Goal: Task Accomplishment & Management: Manage account settings

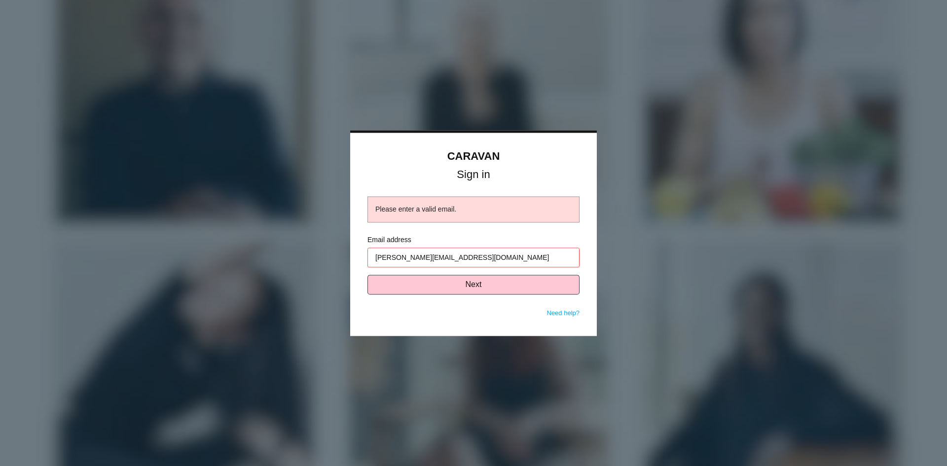
type input "[PERSON_NAME][EMAIL_ADDRESS][DOMAIN_NAME]"
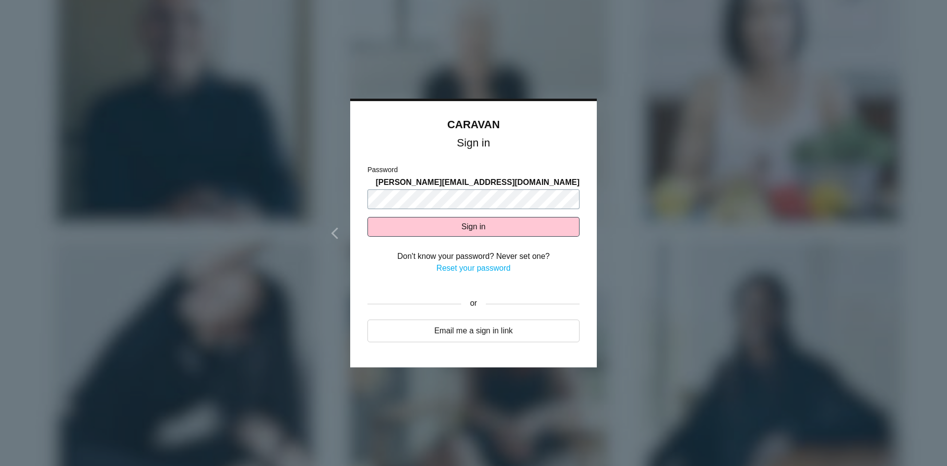
click at [367, 217] on button "Sign in" at bounding box center [473, 227] width 212 height 20
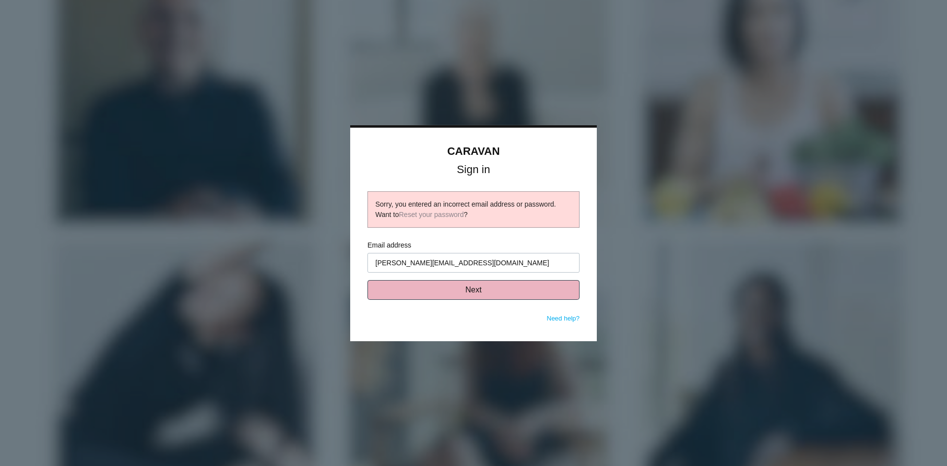
click at [463, 287] on button "Next" at bounding box center [473, 290] width 212 height 20
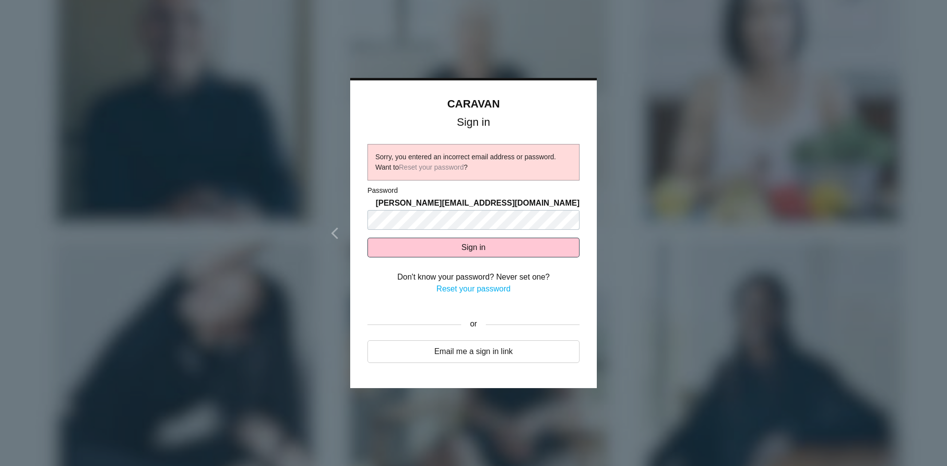
click at [467, 284] on link "Reset your password" at bounding box center [473, 288] width 74 height 8
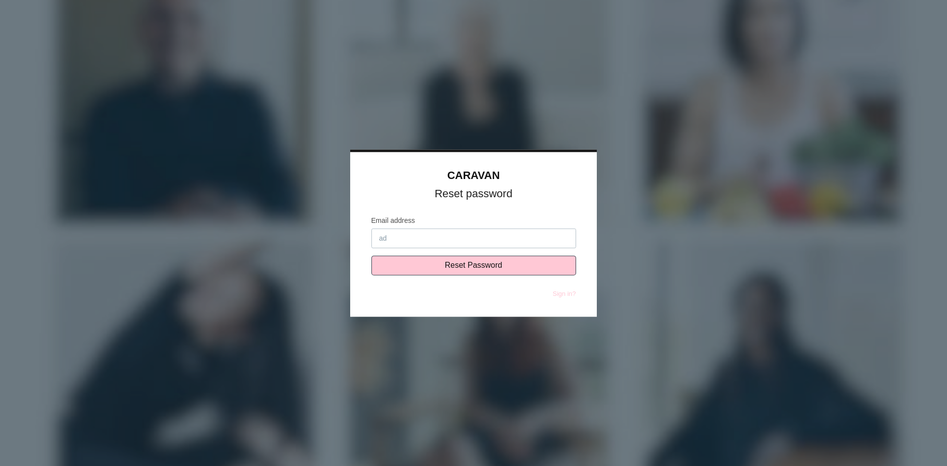
type input "a"
type input "[PERSON_NAME][EMAIL_ADDRESS][DOMAIN_NAME]"
click at [371, 255] on input "Reset Password" at bounding box center [473, 265] width 205 height 20
type input "Sending..."
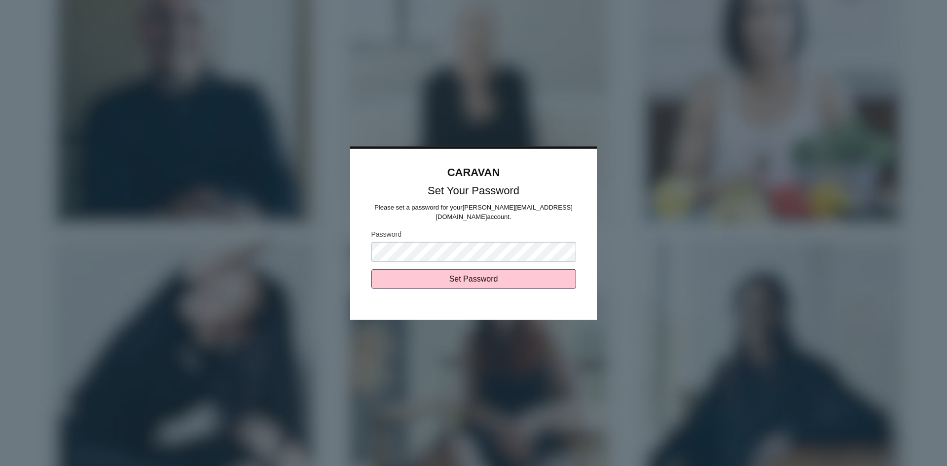
click at [371, 269] on input "Set Password" at bounding box center [473, 279] width 205 height 20
type input "Sending..."
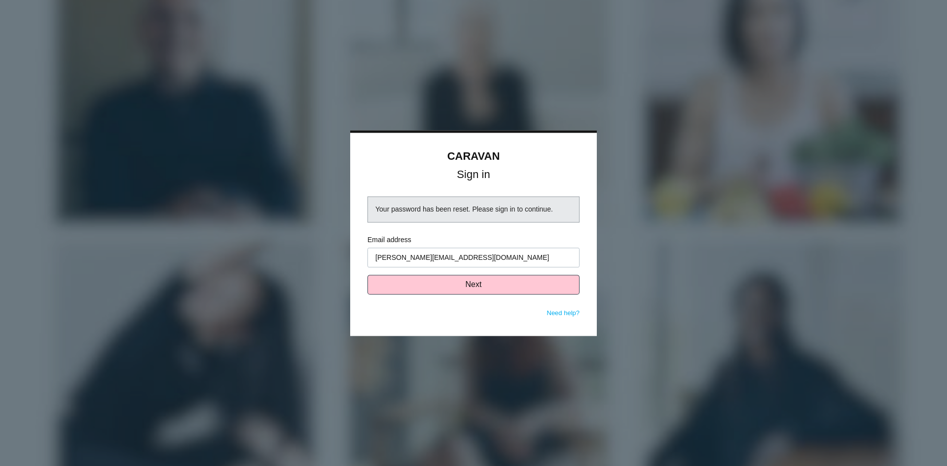
type input "[PERSON_NAME][EMAIL_ADDRESS][DOMAIN_NAME]"
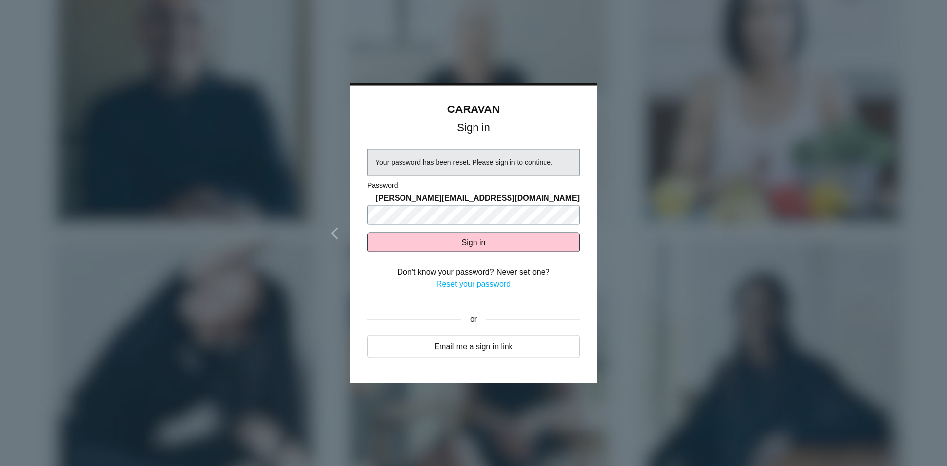
click at [367, 232] on button "Sign in" at bounding box center [473, 242] width 212 height 20
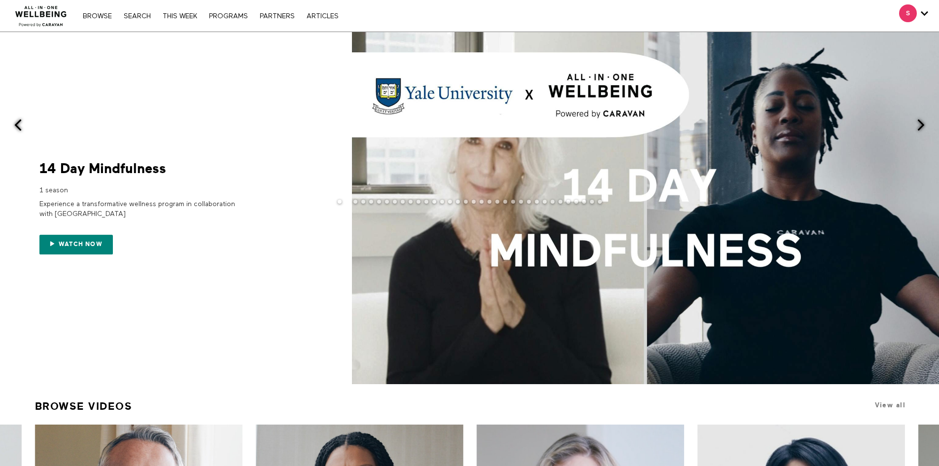
click at [916, 124] on span at bounding box center [921, 125] width 12 height 12
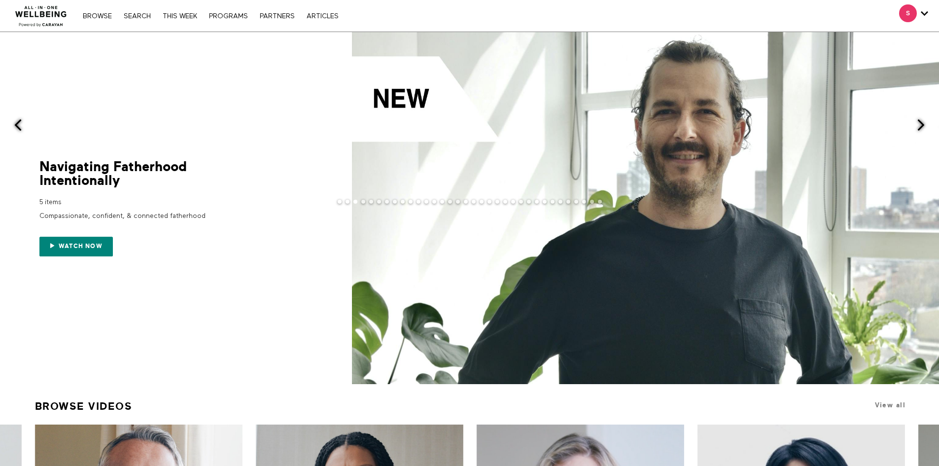
click at [920, 122] on span at bounding box center [921, 125] width 12 height 12
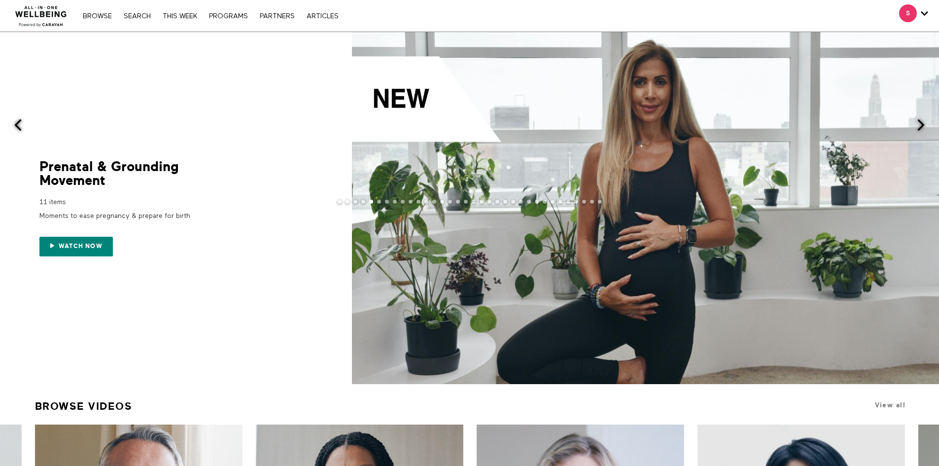
click at [920, 122] on span at bounding box center [921, 125] width 12 height 12
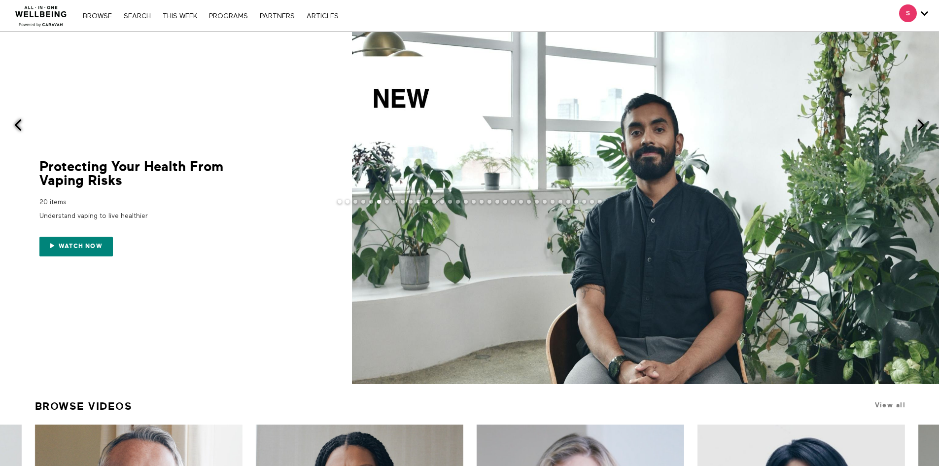
click at [920, 122] on span at bounding box center [921, 125] width 12 height 12
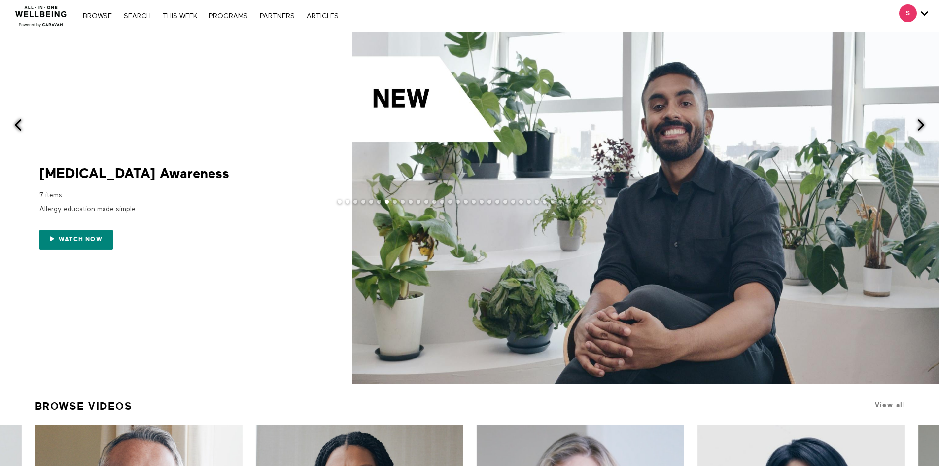
click at [920, 122] on span at bounding box center [921, 125] width 12 height 12
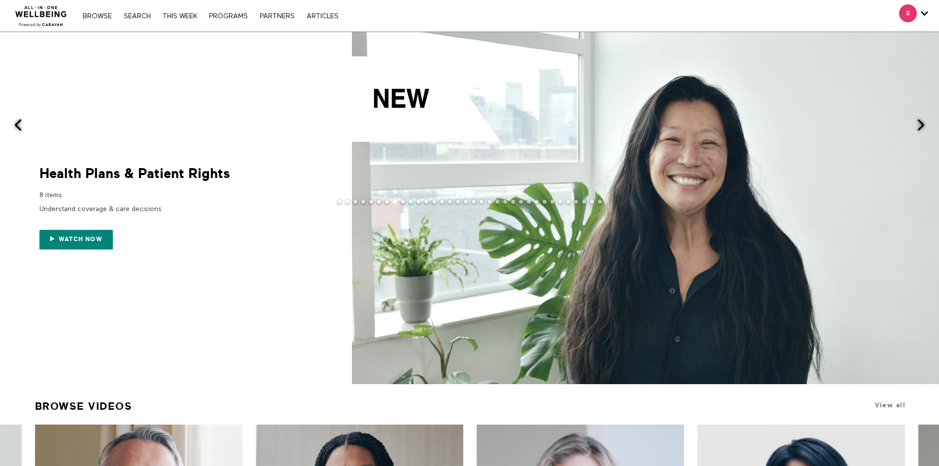
click at [920, 122] on span at bounding box center [921, 125] width 12 height 12
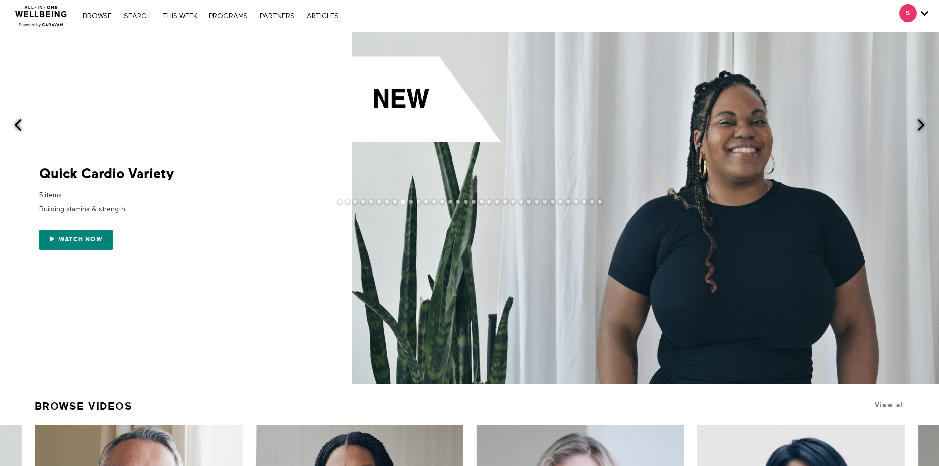
click at [920, 122] on span at bounding box center [921, 125] width 12 height 12
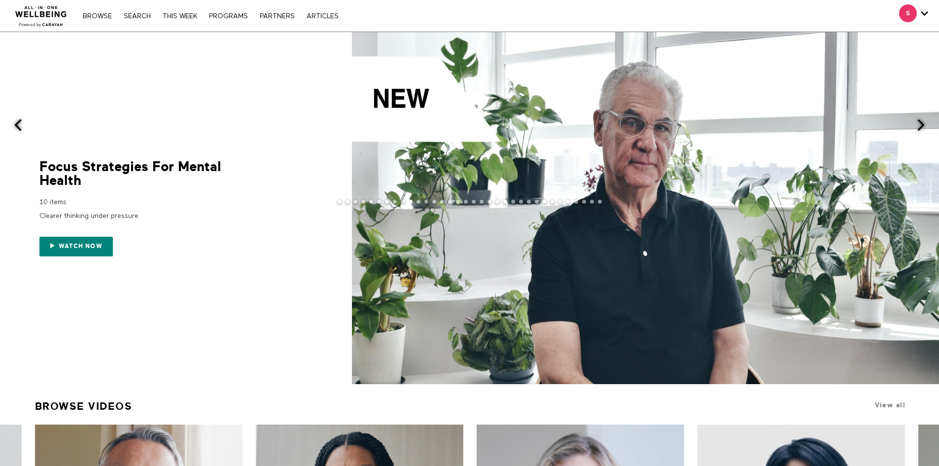
click at [920, 122] on span at bounding box center [921, 125] width 12 height 12
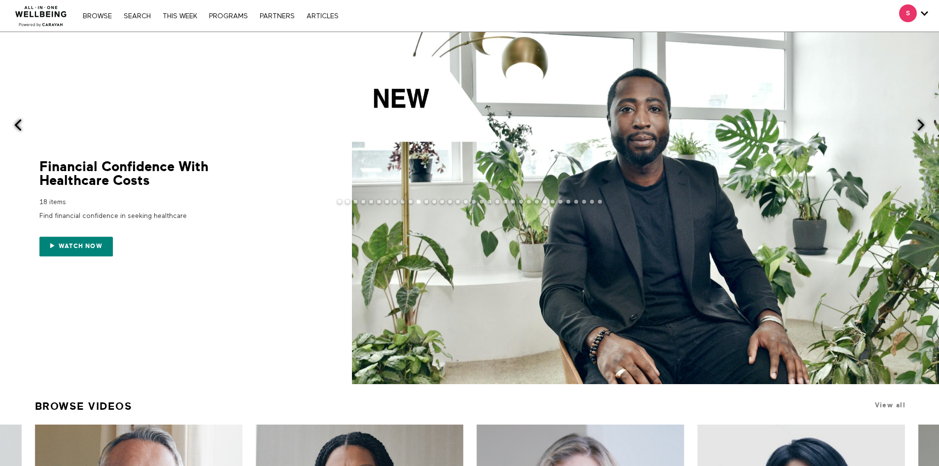
click at [920, 122] on span at bounding box center [921, 125] width 12 height 12
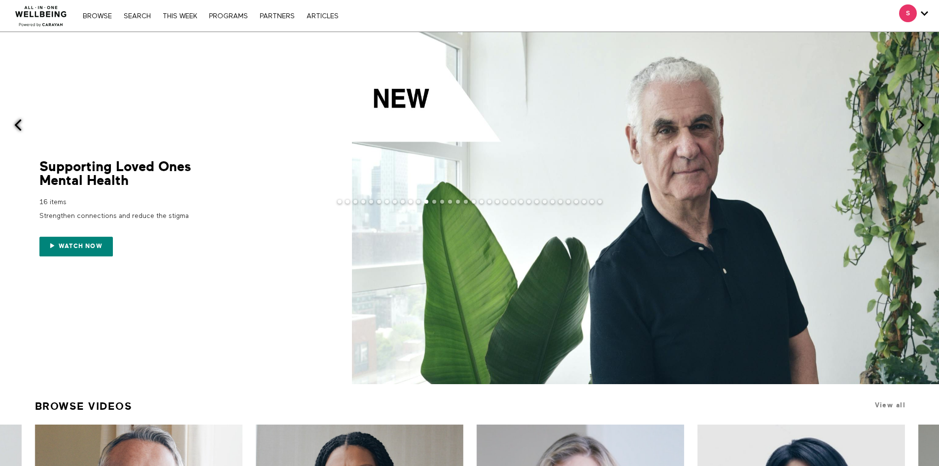
click at [920, 122] on span at bounding box center [921, 125] width 12 height 12
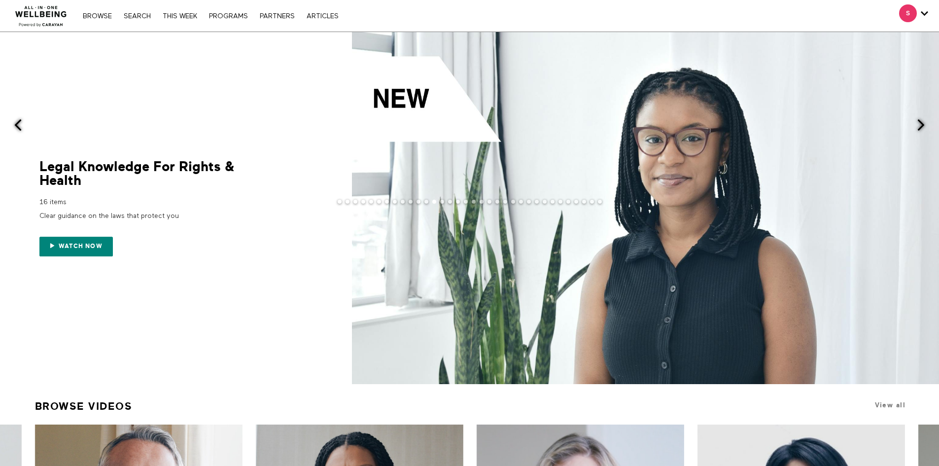
click at [920, 122] on span at bounding box center [921, 125] width 12 height 12
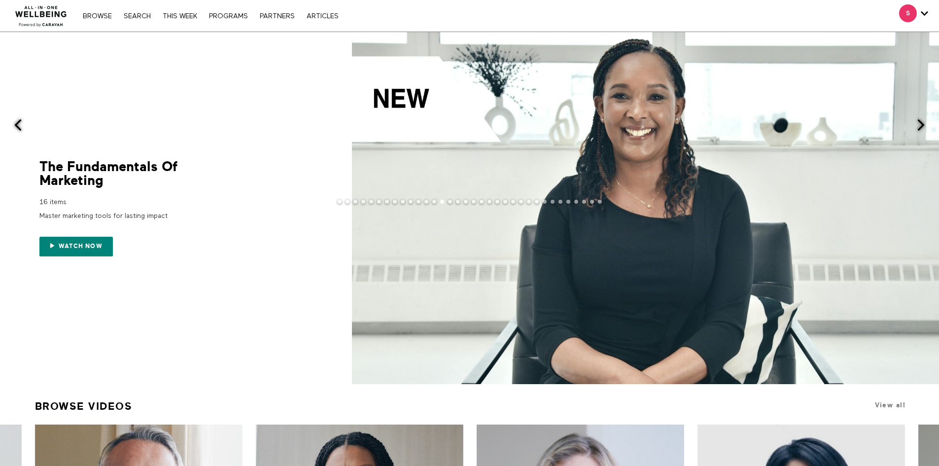
click at [920, 122] on span at bounding box center [921, 125] width 12 height 12
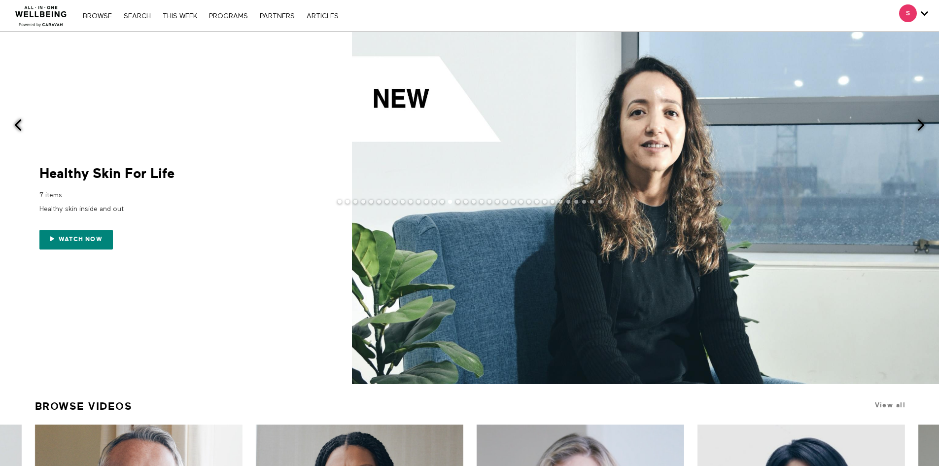
click at [920, 122] on span at bounding box center [921, 125] width 12 height 12
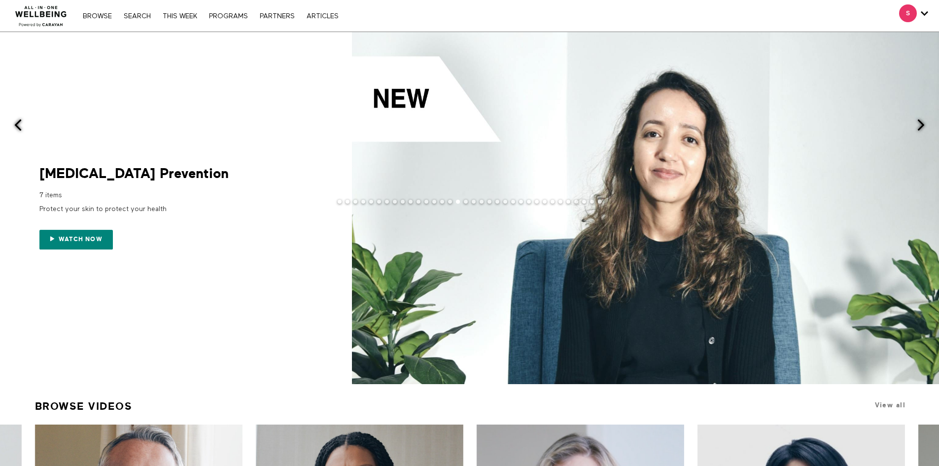
click at [920, 122] on span at bounding box center [921, 125] width 12 height 12
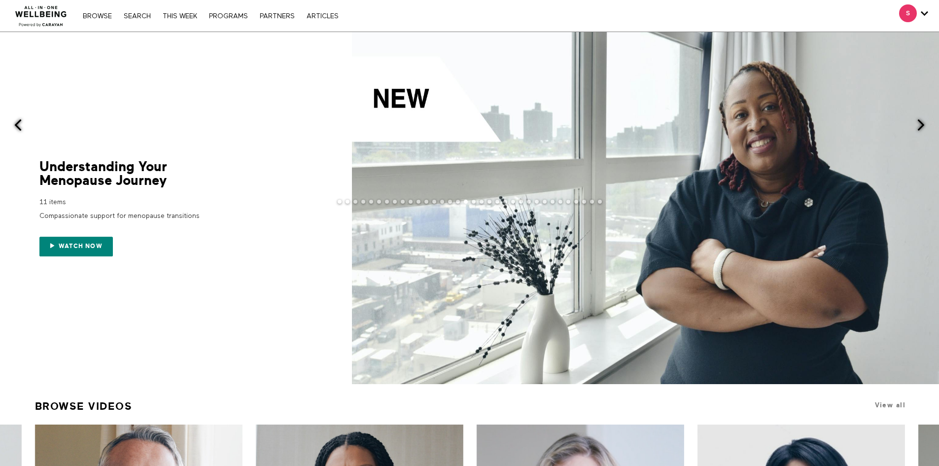
click at [920, 122] on span at bounding box center [921, 125] width 12 height 12
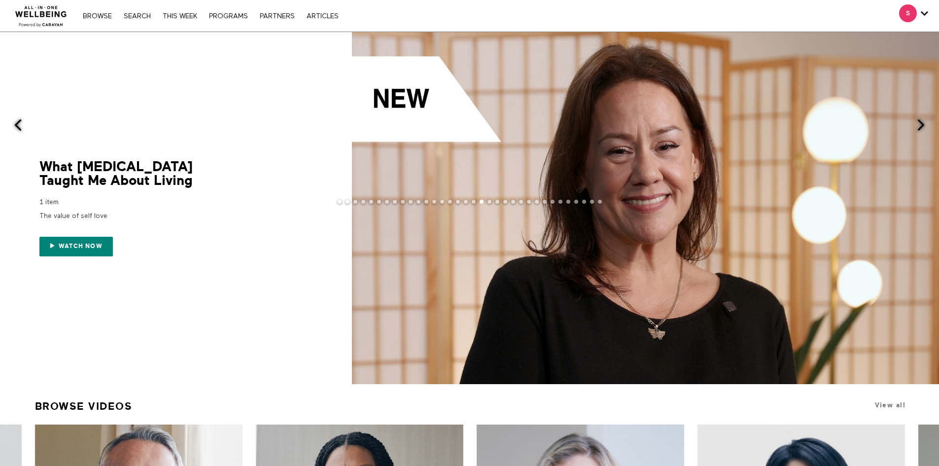
click at [920, 122] on span at bounding box center [921, 125] width 12 height 12
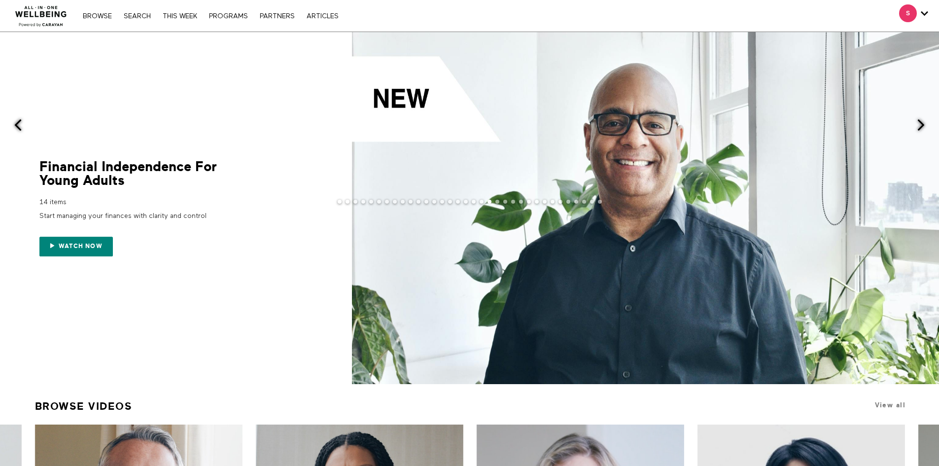
click at [920, 122] on span at bounding box center [921, 125] width 12 height 12
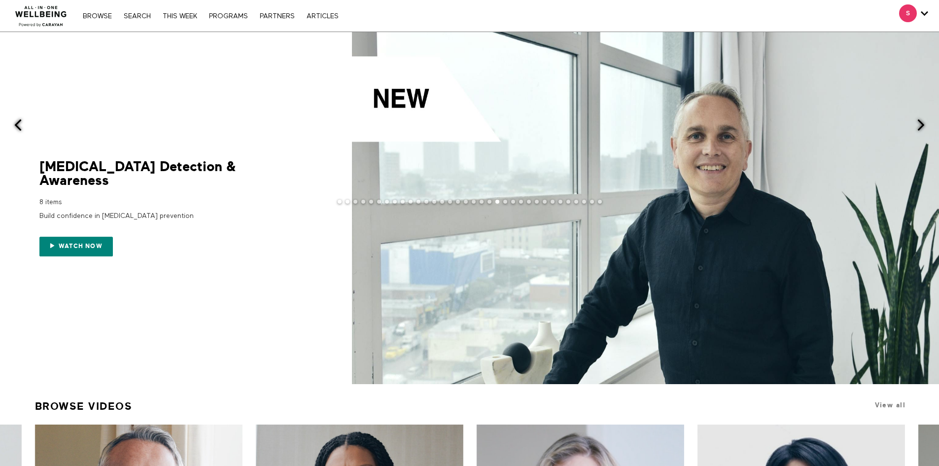
click at [920, 122] on span at bounding box center [921, 125] width 12 height 12
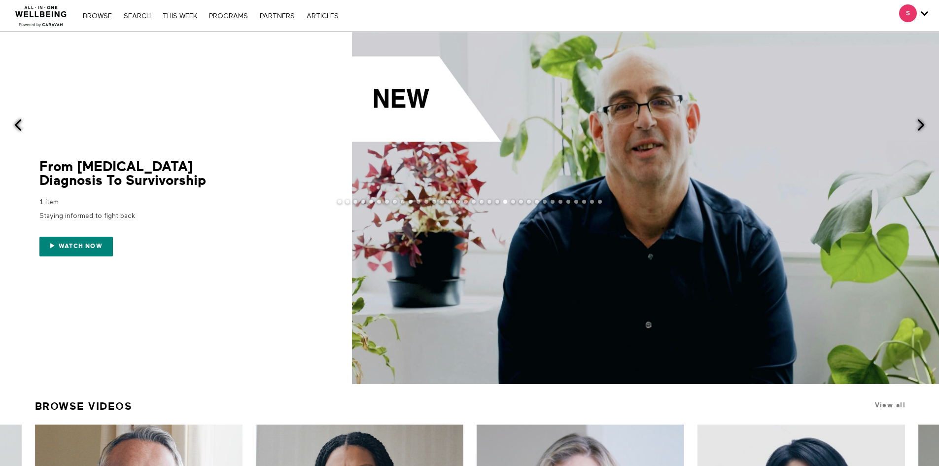
click at [920, 122] on span at bounding box center [921, 125] width 12 height 12
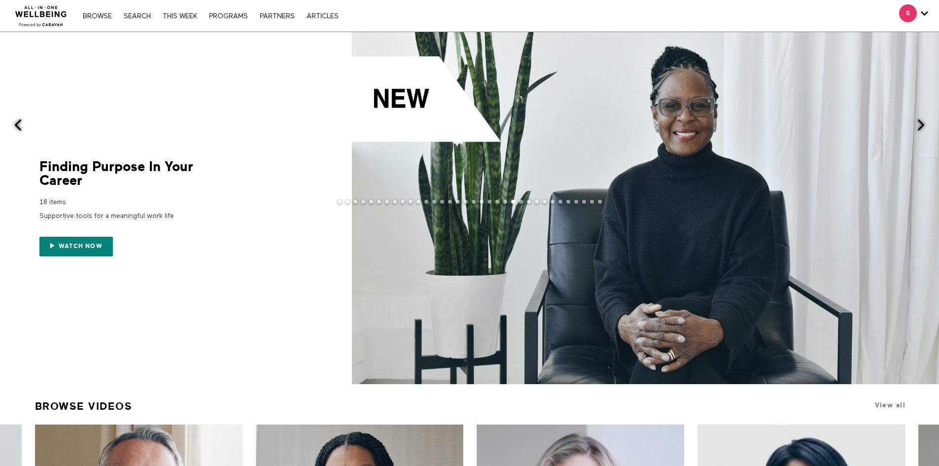
click at [920, 122] on span at bounding box center [921, 125] width 12 height 12
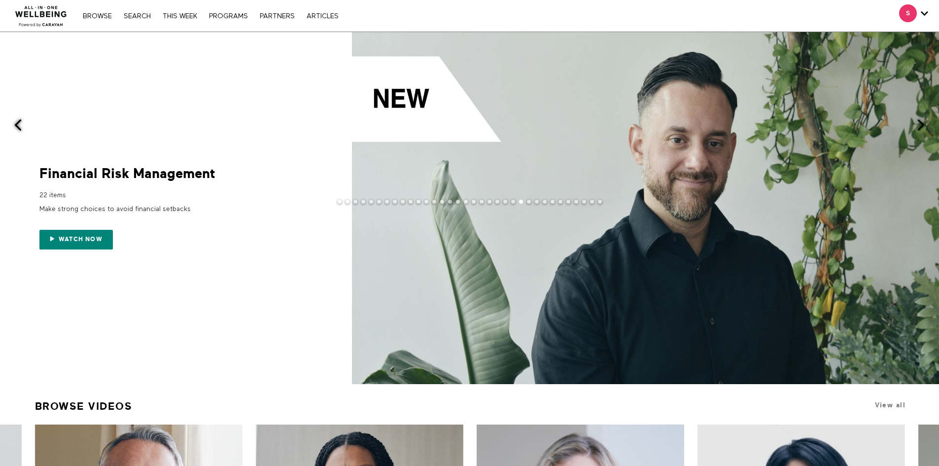
click at [920, 122] on span at bounding box center [921, 125] width 12 height 12
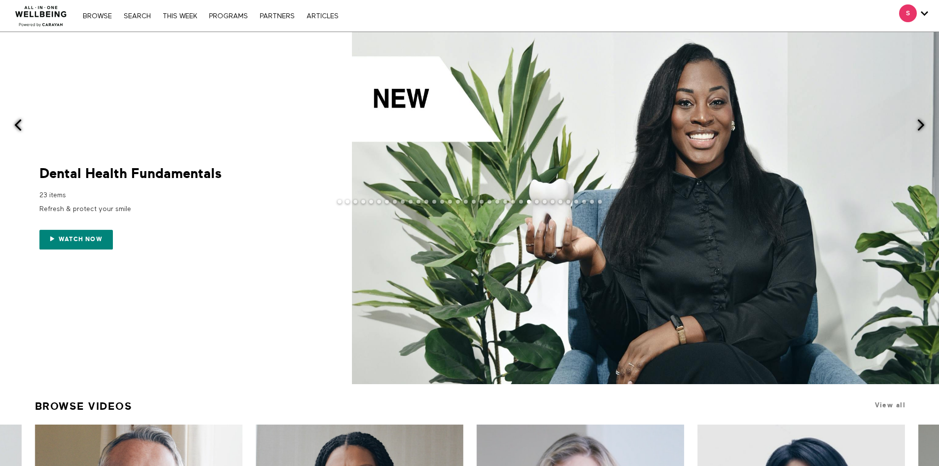
click at [920, 122] on span at bounding box center [921, 125] width 12 height 12
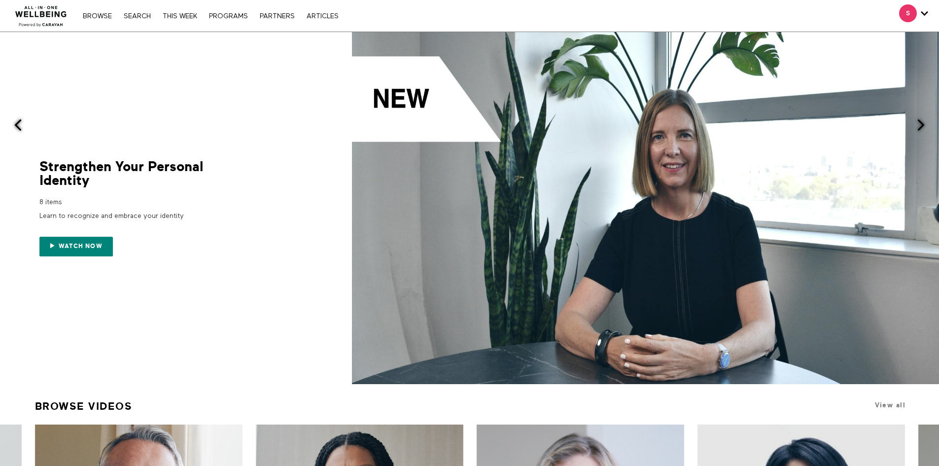
click at [45, 14] on img at bounding box center [41, 14] width 60 height 30
